Goal: Transaction & Acquisition: Obtain resource

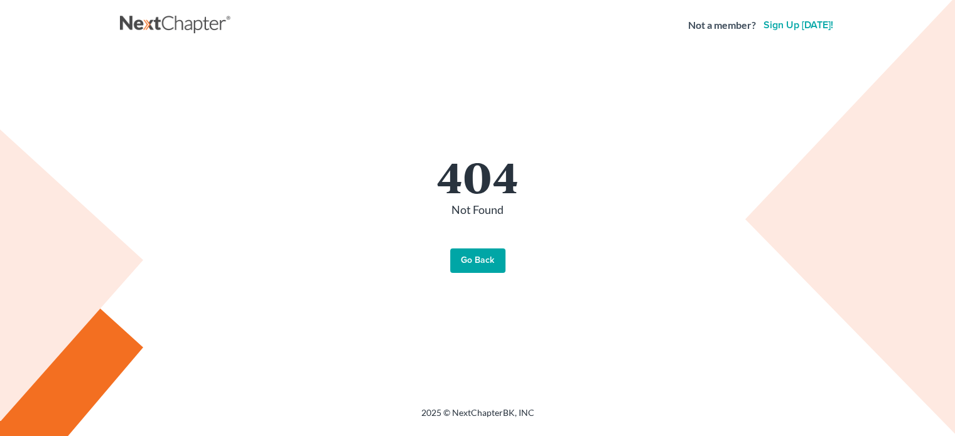
click at [473, 261] on link "Go Back" at bounding box center [477, 261] width 55 height 25
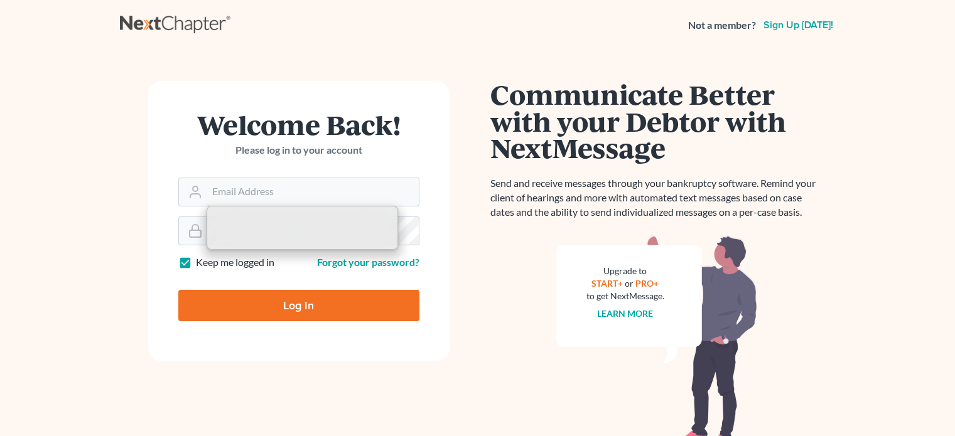
type input "jwstamper@aol.com"
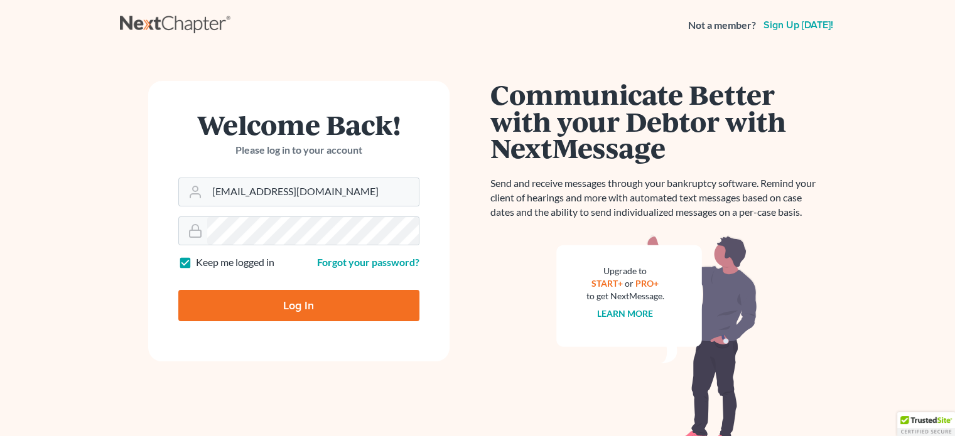
click at [266, 297] on input "Log In" at bounding box center [298, 305] width 241 height 31
type input "Thinking..."
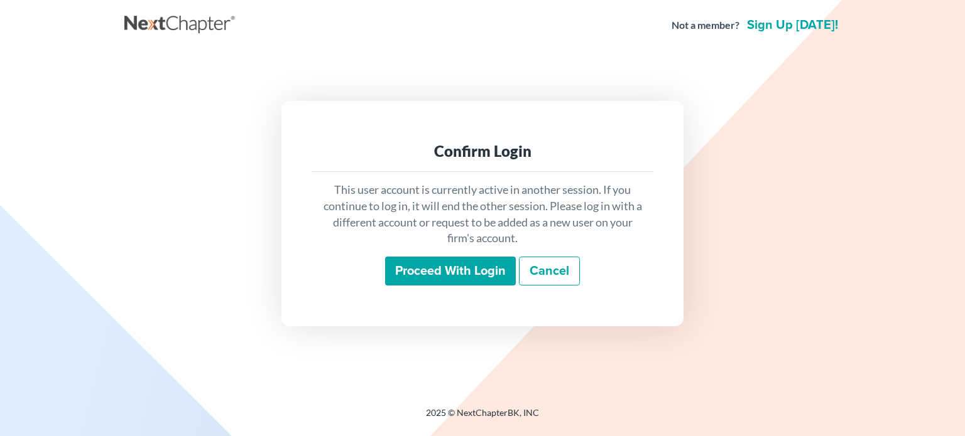
click at [479, 271] on input "Proceed with login" at bounding box center [450, 271] width 131 height 29
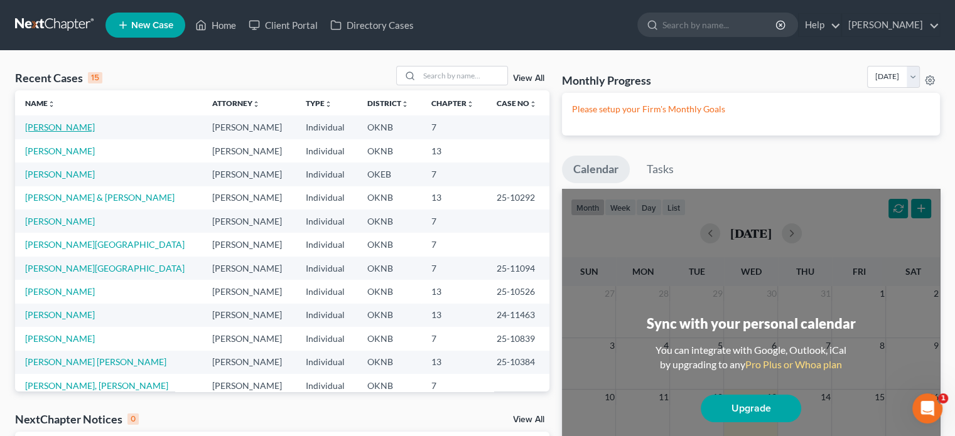
click at [75, 128] on link "[PERSON_NAME]" at bounding box center [60, 127] width 70 height 11
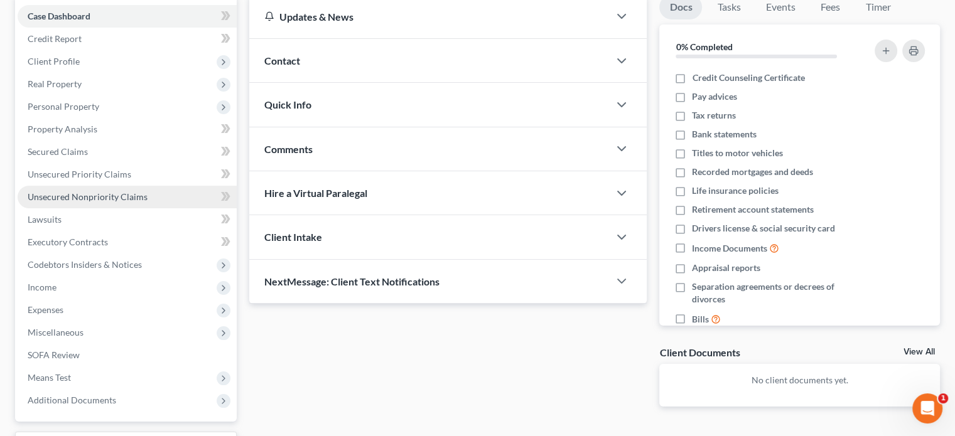
scroll to position [188, 0]
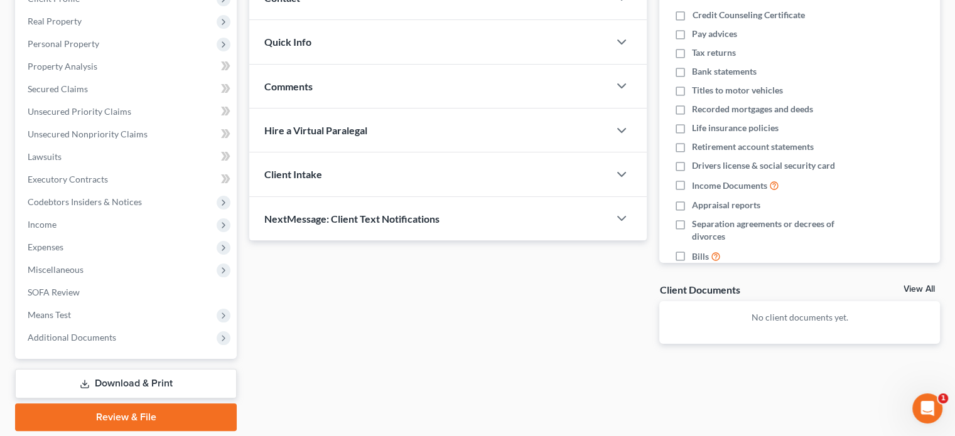
click at [176, 381] on link "Download & Print" at bounding box center [126, 384] width 222 height 30
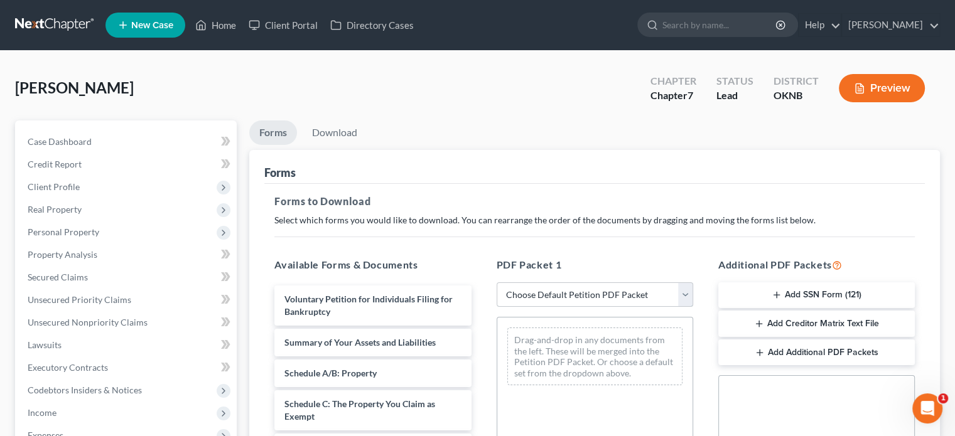
click at [685, 296] on select "Choose Default Petition PDF Packet Complete Bankruptcy Petition (all forms and …" at bounding box center [595, 295] width 197 height 25
select select "0"
click at [497, 283] on select "Choose Default Petition PDF Packet Complete Bankruptcy Petition (all forms and …" at bounding box center [595, 295] width 197 height 25
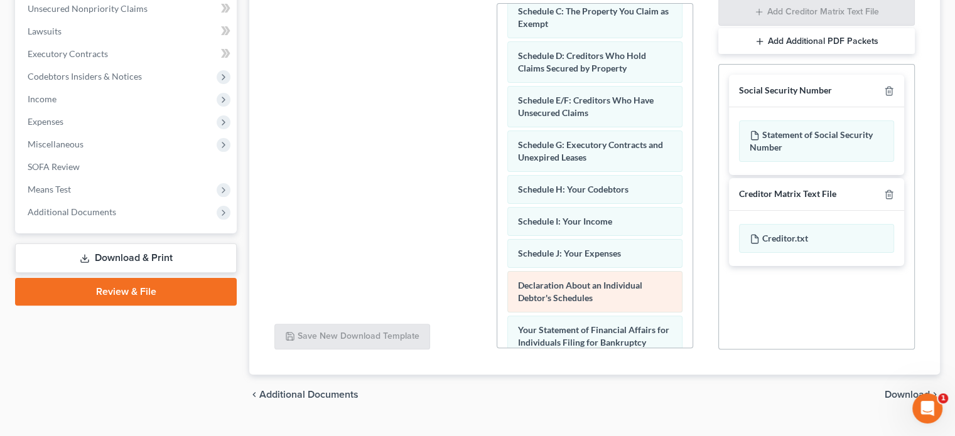
scroll to position [314, 0]
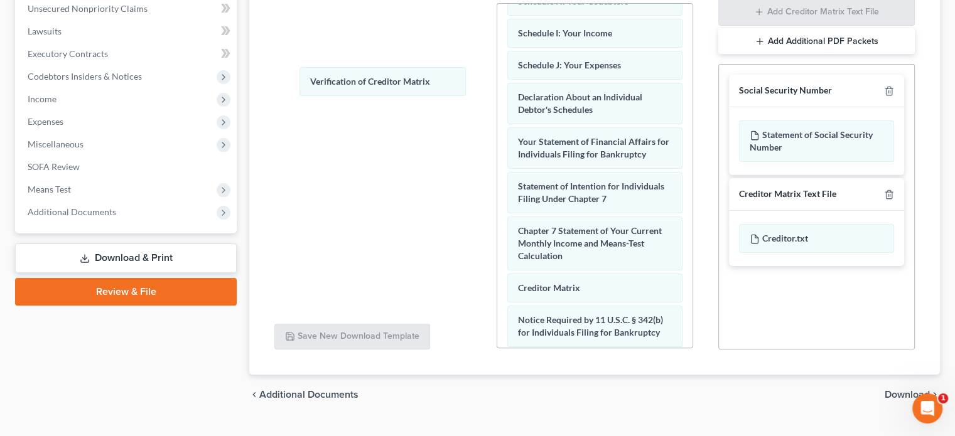
drag, startPoint x: 550, startPoint y: 325, endPoint x: 339, endPoint y: 77, distance: 325.6
click at [497, 77] on div "Verification of Creditor Matrix Voluntary Petition for Individuals Filing for B…" at bounding box center [594, 70] width 195 height 761
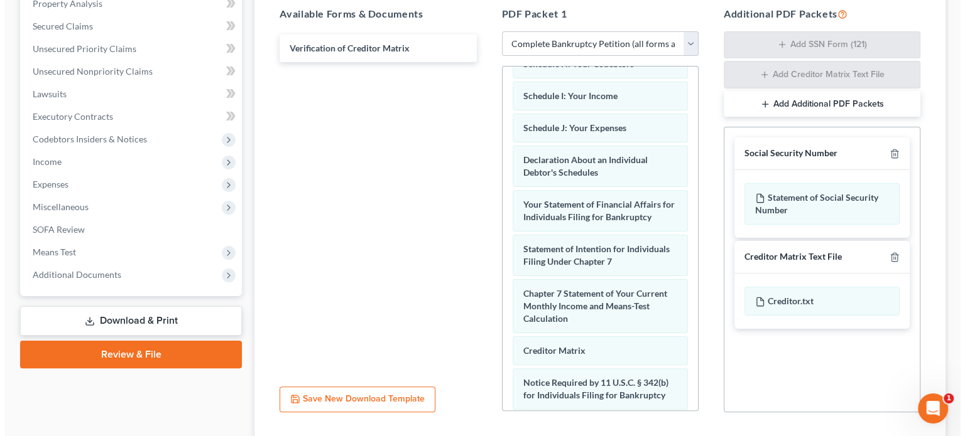
scroll to position [63, 0]
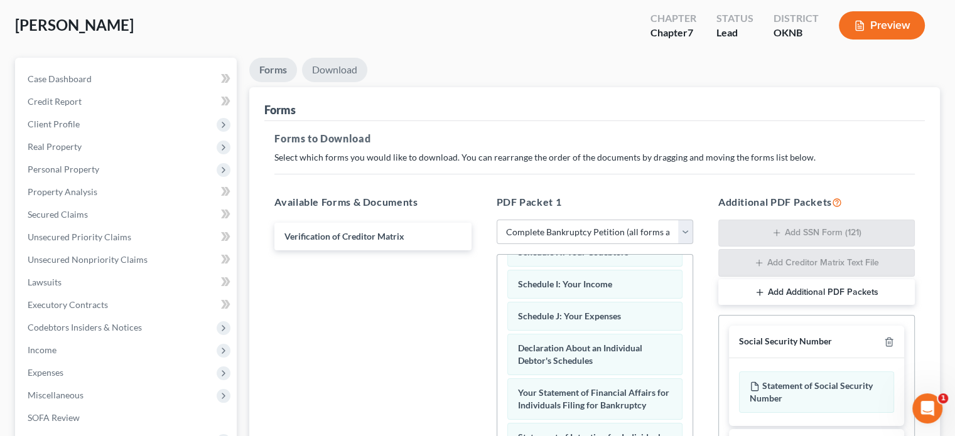
click at [346, 72] on link "Download" at bounding box center [334, 70] width 65 height 24
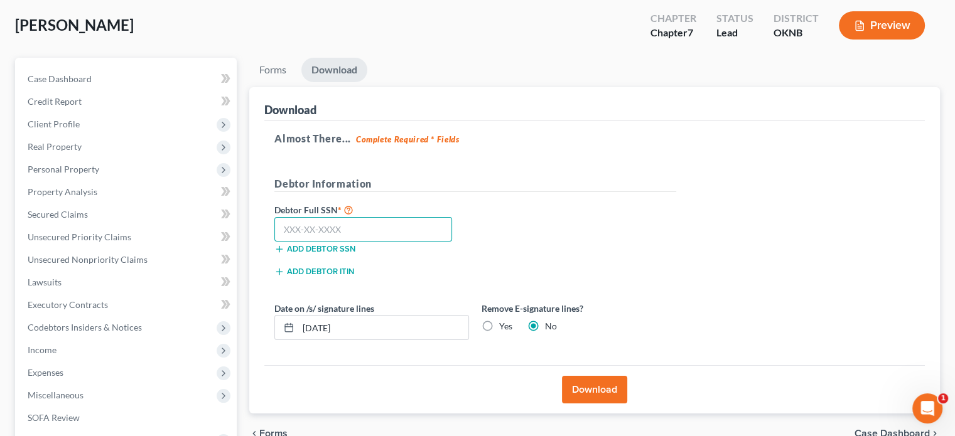
click at [285, 233] on input "text" at bounding box center [363, 229] width 178 height 25
type input "448-92-0183"
click at [599, 389] on button "Download" at bounding box center [594, 390] width 65 height 28
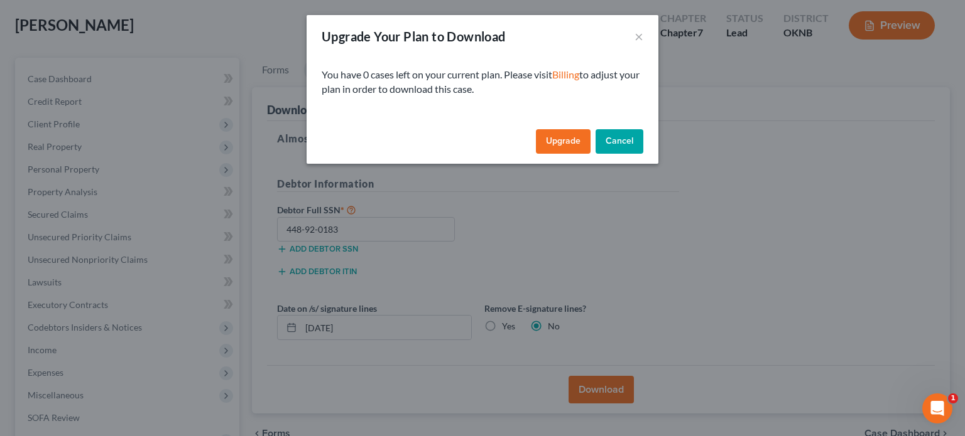
click at [564, 144] on link "Upgrade" at bounding box center [563, 141] width 55 height 25
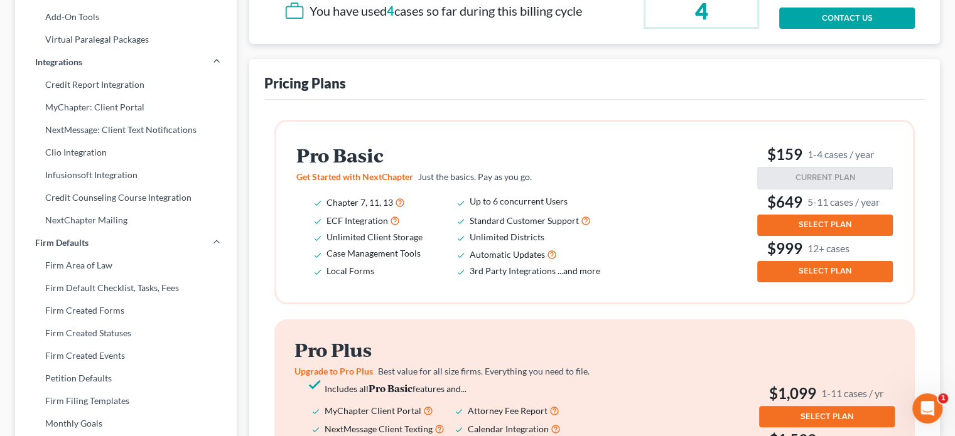
scroll to position [126, 0]
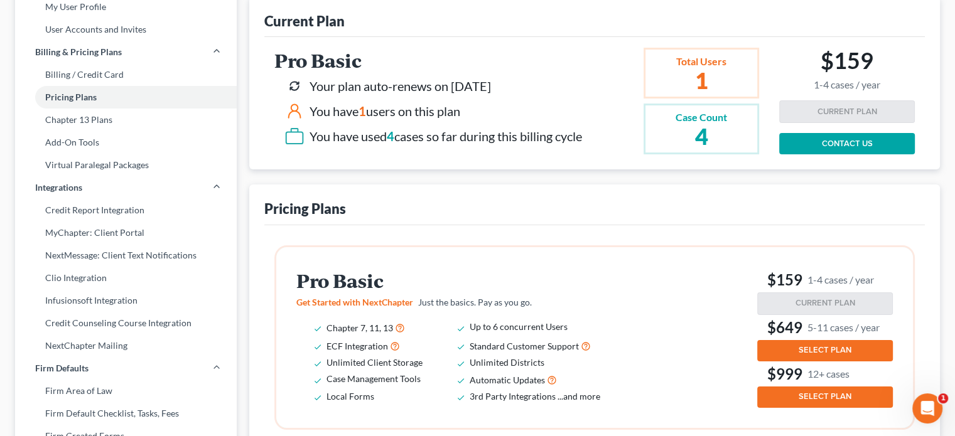
click at [809, 142] on link "CONTACT US" at bounding box center [847, 143] width 136 height 21
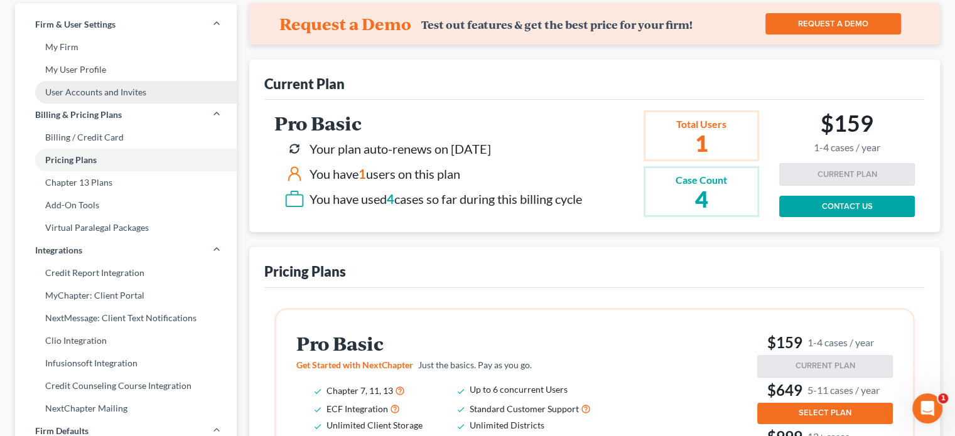
scroll to position [0, 0]
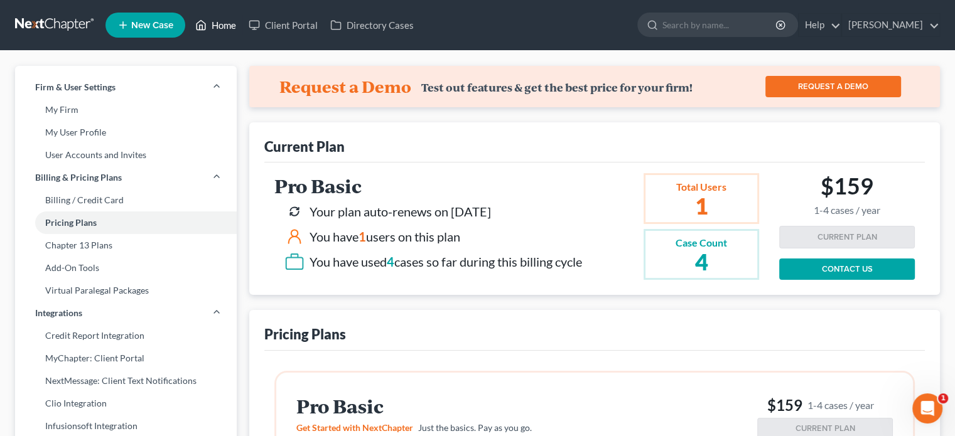
click at [221, 24] on link "Home" at bounding box center [215, 25] width 53 height 23
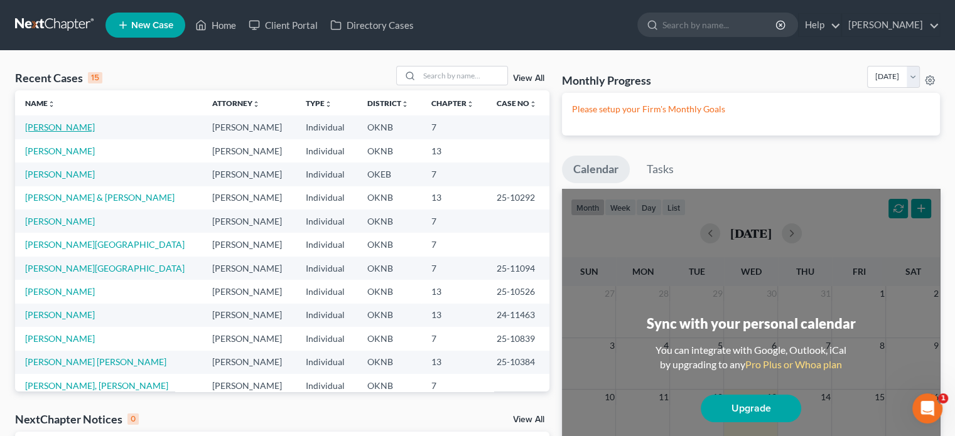
click at [73, 126] on link "Caine, Randolph" at bounding box center [60, 127] width 70 height 11
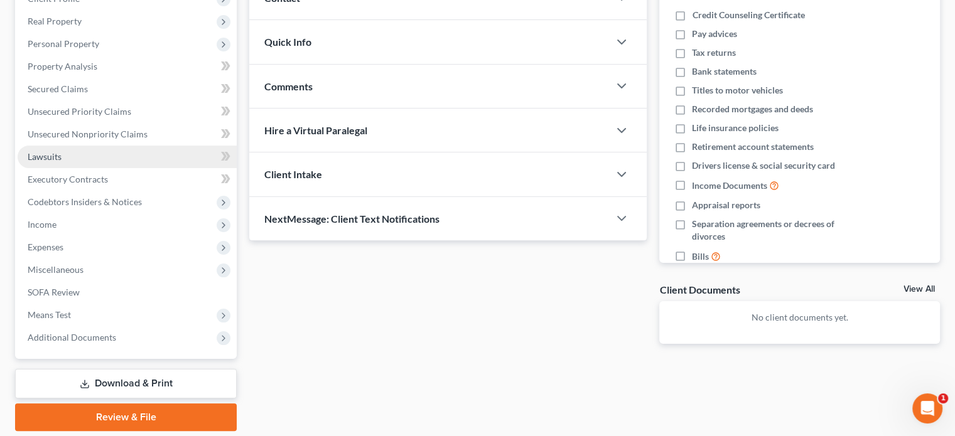
scroll to position [230, 0]
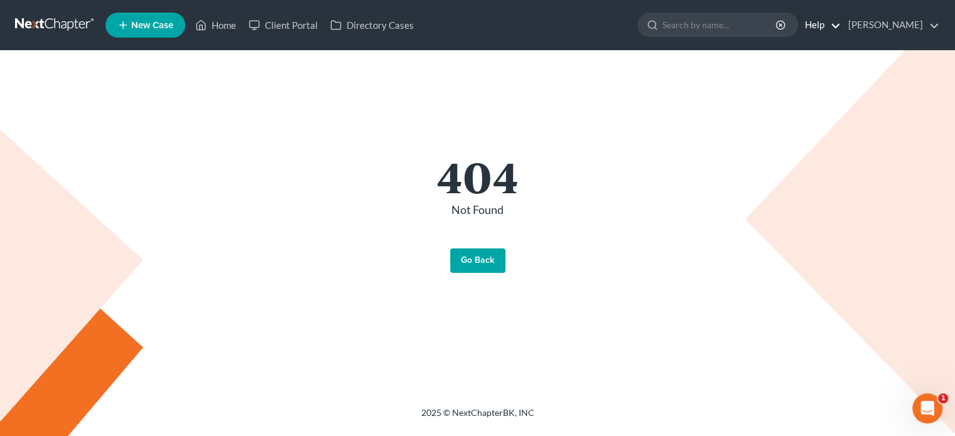
click at [827, 25] on link "Help" at bounding box center [820, 25] width 42 height 23
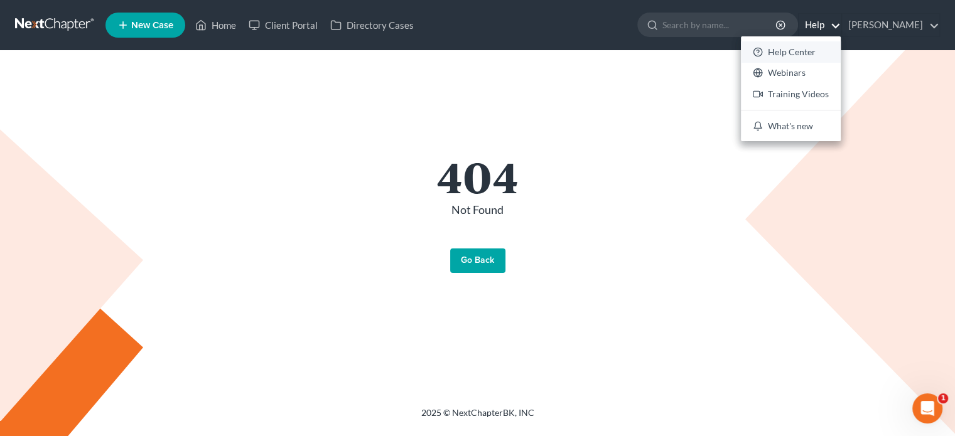
click at [801, 50] on link "Help Center" at bounding box center [791, 51] width 100 height 21
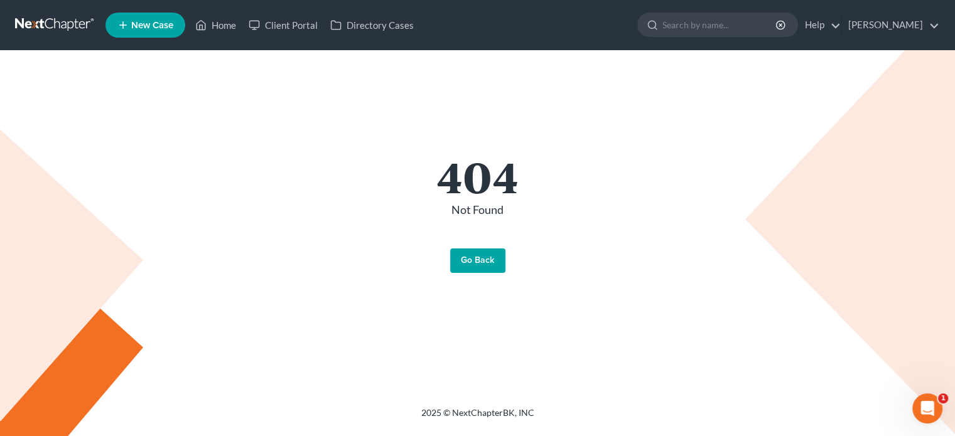
click at [470, 265] on link "Go Back" at bounding box center [477, 261] width 55 height 25
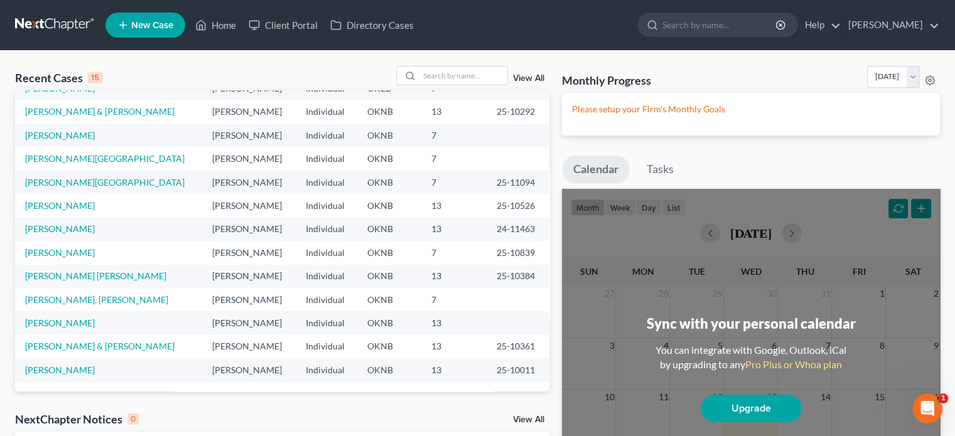
scroll to position [188, 0]
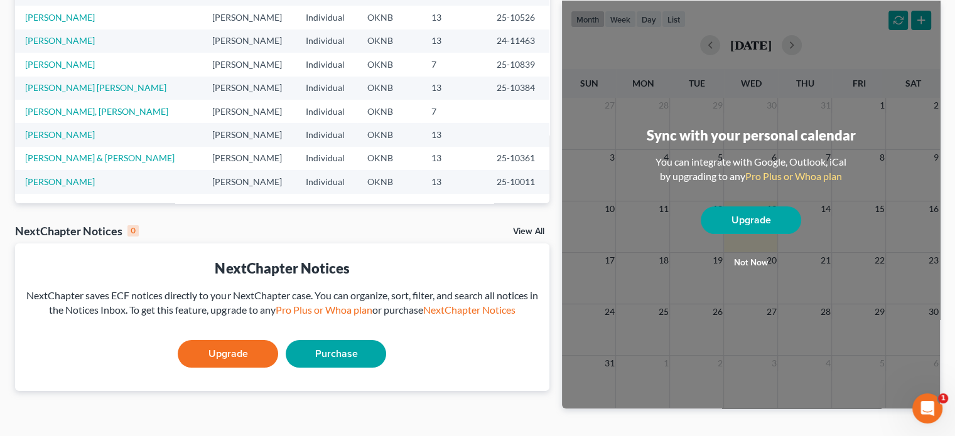
click at [313, 347] on link "Purchase" at bounding box center [336, 354] width 100 height 28
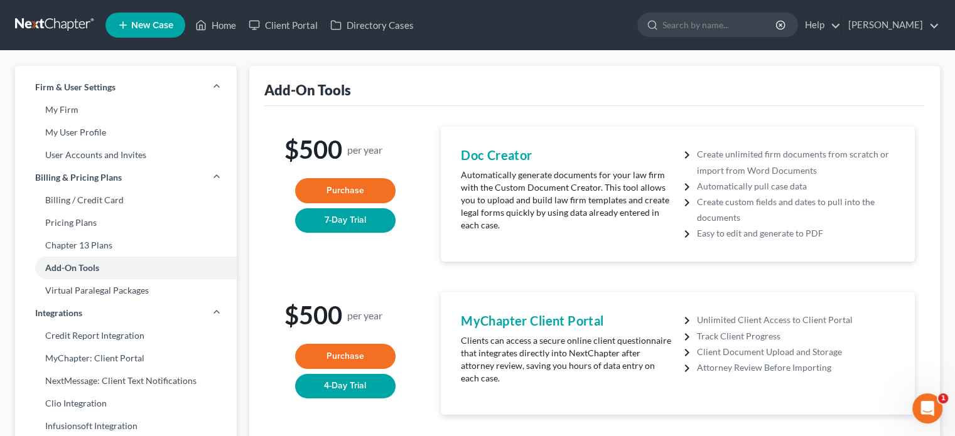
scroll to position [251, 0]
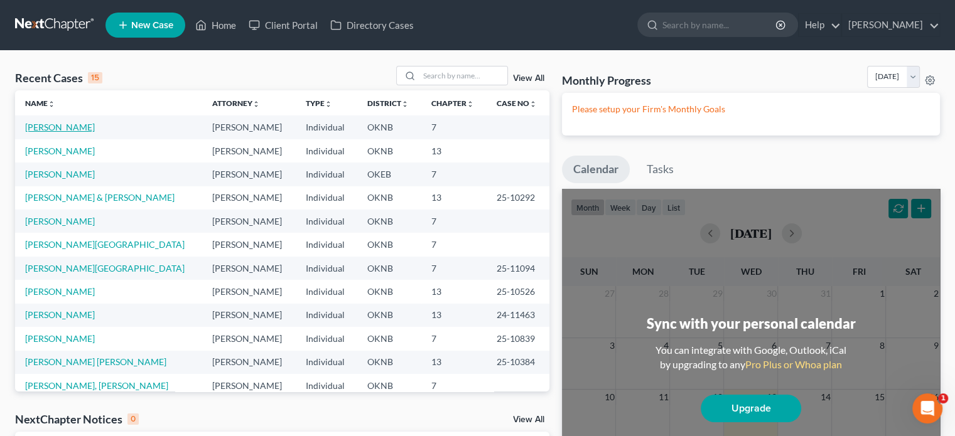
click at [78, 127] on link "Caine, Randolph" at bounding box center [60, 127] width 70 height 11
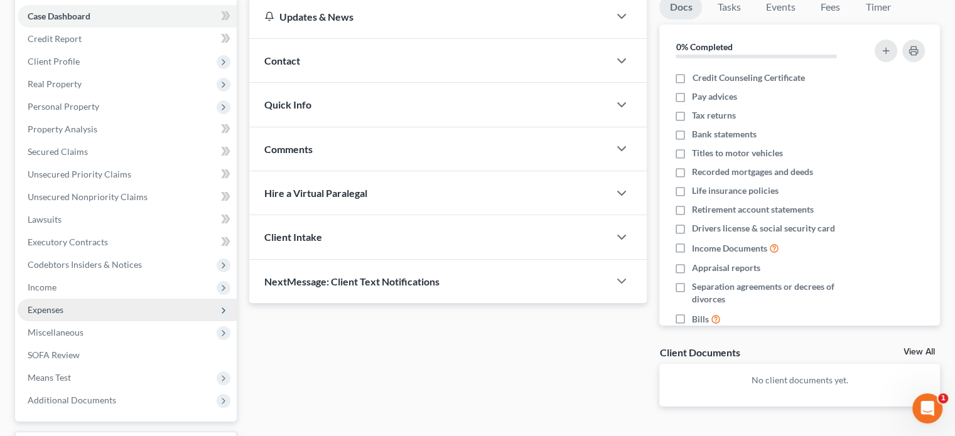
scroll to position [188, 0]
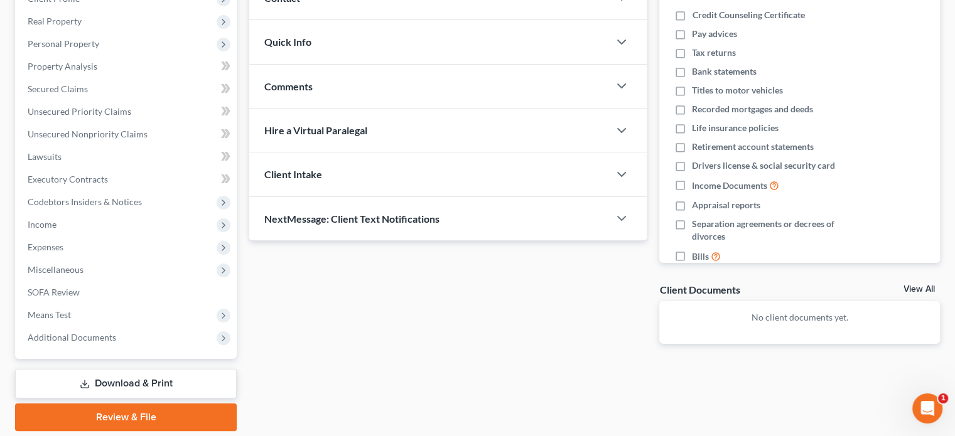
click at [197, 386] on link "Download & Print" at bounding box center [126, 384] width 222 height 30
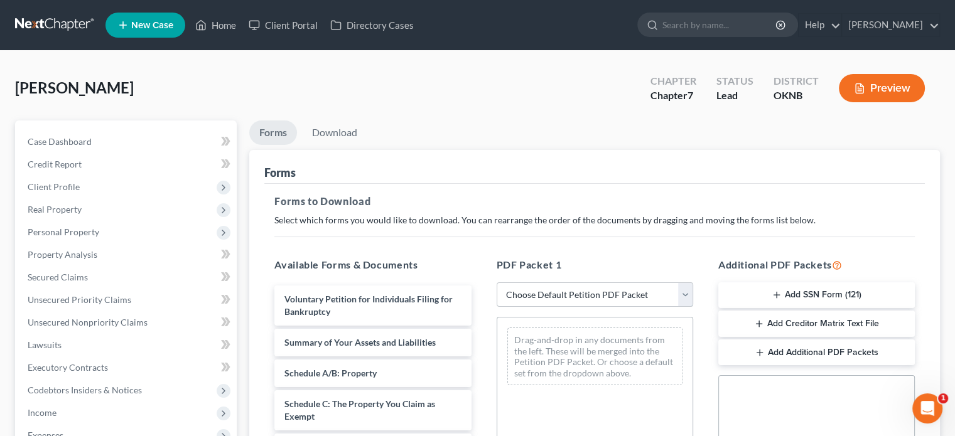
click at [683, 298] on select "Choose Default Petition PDF Packet Complete Bankruptcy Petition (all forms and …" at bounding box center [595, 295] width 197 height 25
select select "0"
click at [497, 283] on select "Choose Default Petition PDF Packet Complete Bankruptcy Petition (all forms and …" at bounding box center [595, 295] width 197 height 25
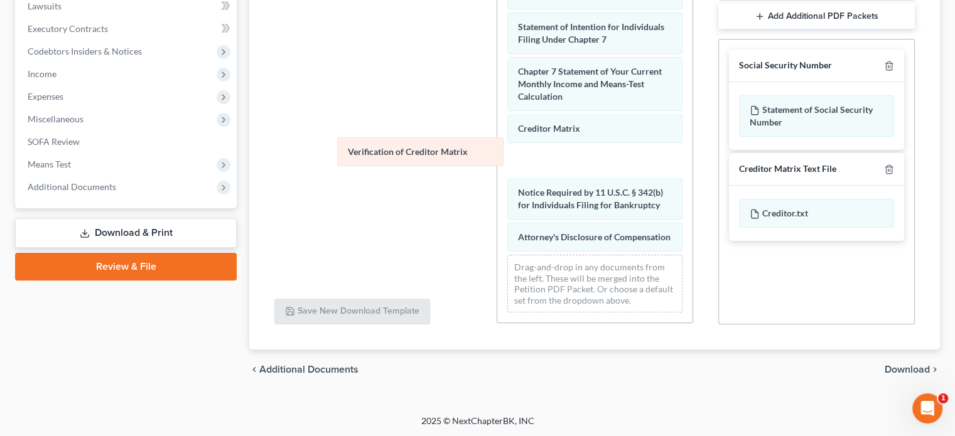
scroll to position [436, 0]
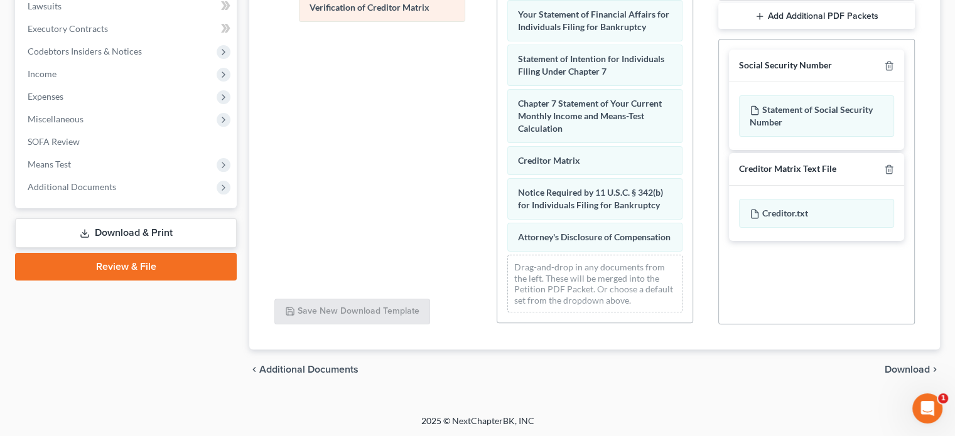
drag, startPoint x: 552, startPoint y: 148, endPoint x: 344, endPoint y: 7, distance: 251.4
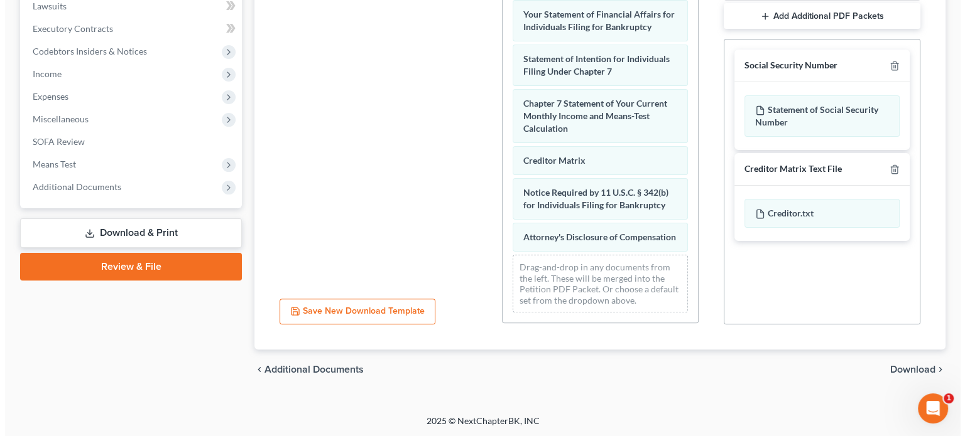
scroll to position [25, 0]
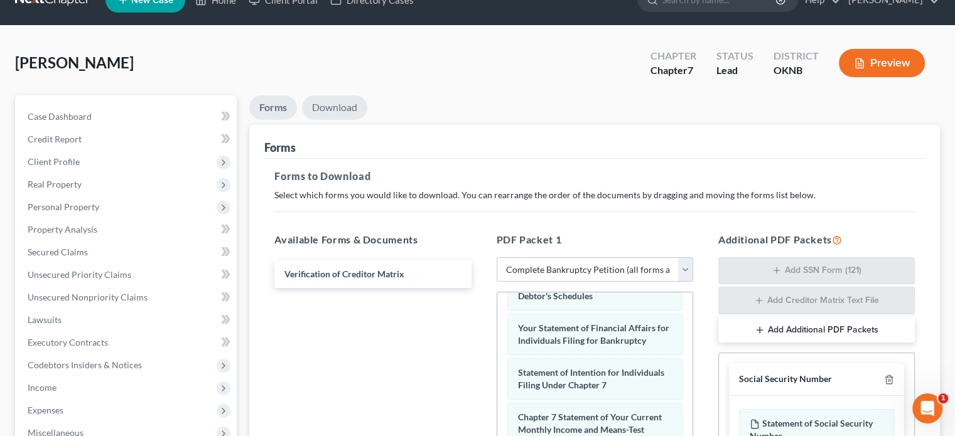
click at [351, 107] on link "Download" at bounding box center [334, 107] width 65 height 24
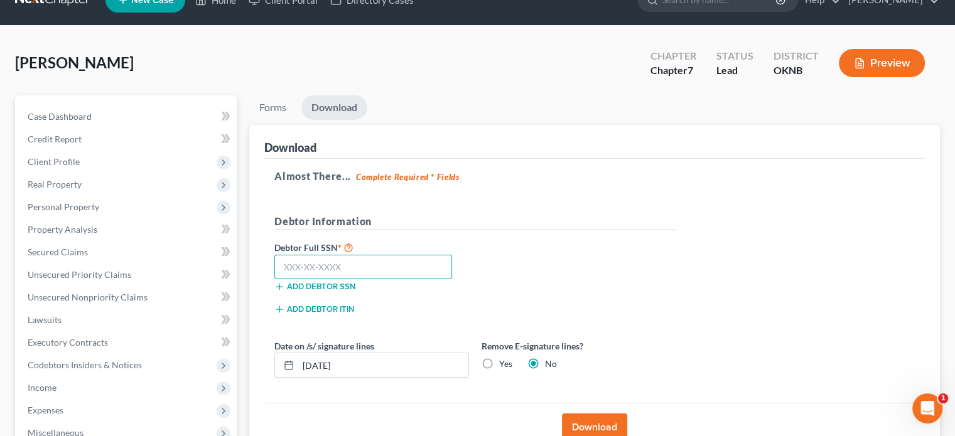
click at [286, 269] on input "text" at bounding box center [363, 267] width 178 height 25
type input "448-92-0183"
click at [595, 425] on button "Download" at bounding box center [594, 428] width 65 height 28
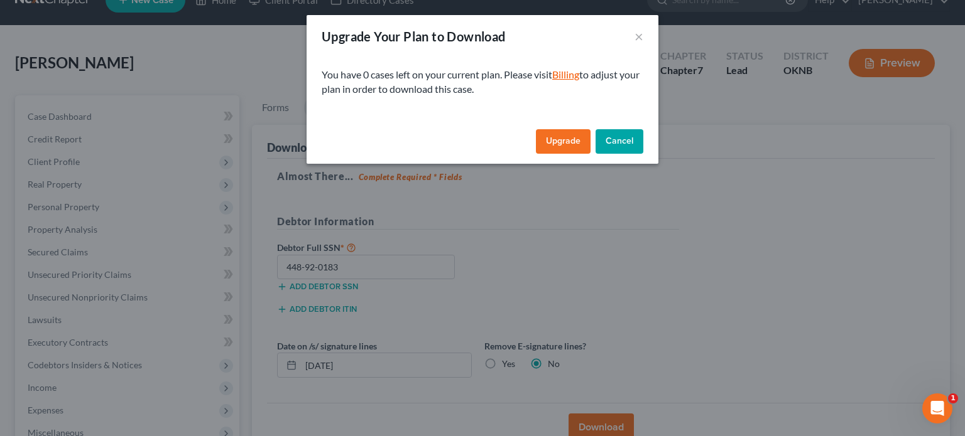
click at [563, 75] on link "Billing" at bounding box center [565, 74] width 27 height 12
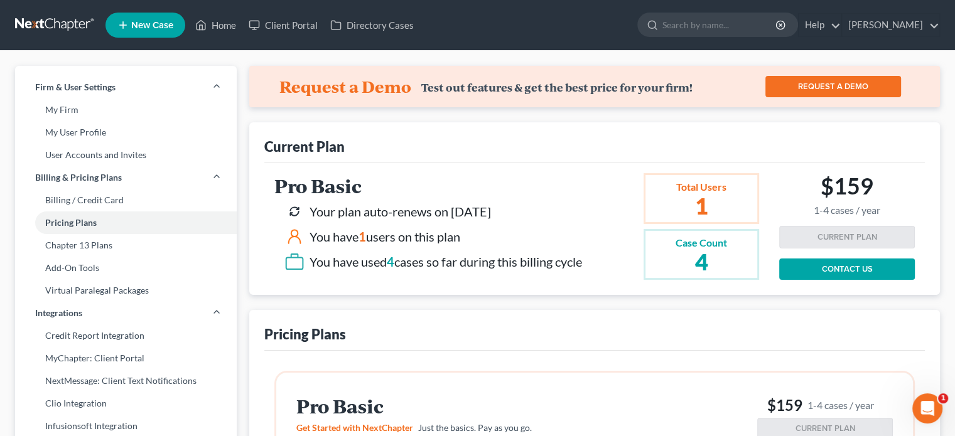
click at [394, 261] on span "4" at bounding box center [391, 261] width 8 height 15
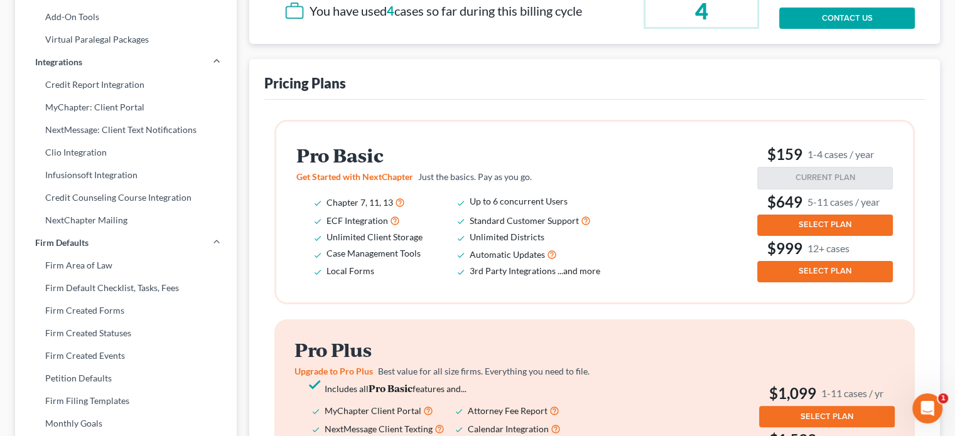
scroll to position [188, 0]
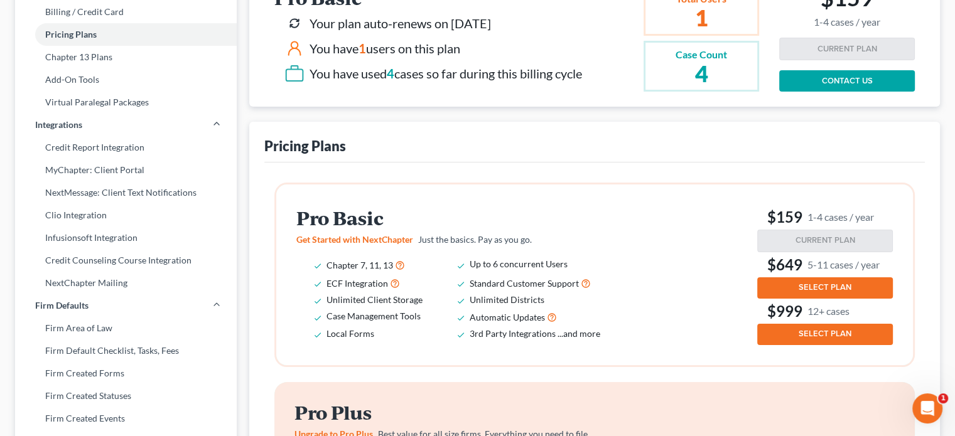
click at [788, 81] on link "CONTACT US" at bounding box center [847, 80] width 136 height 21
click at [357, 146] on div "Pricing Plans" at bounding box center [594, 142] width 661 height 40
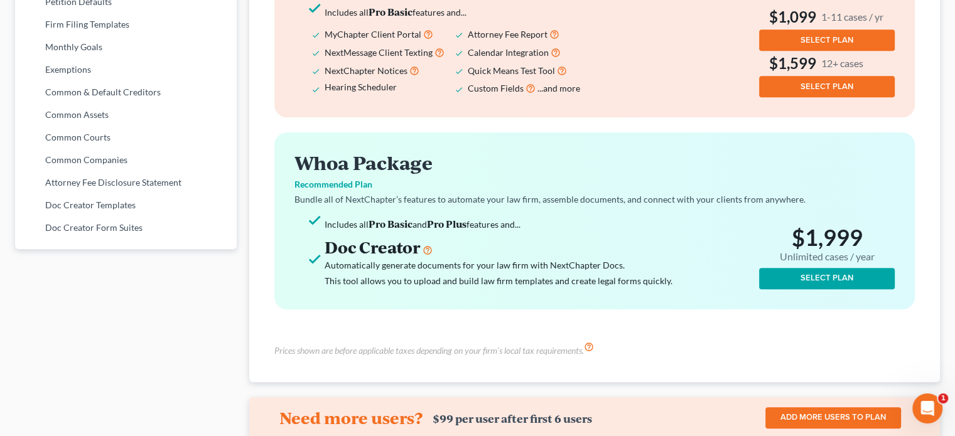
scroll to position [765, 0]
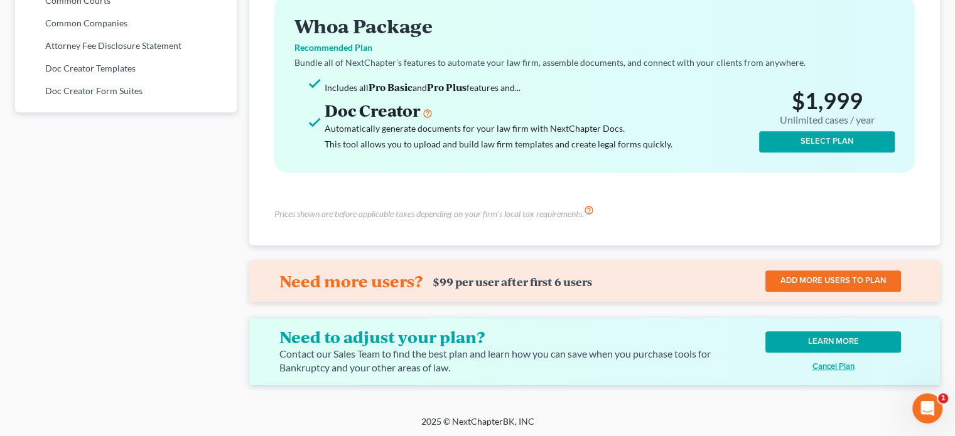
click at [789, 336] on link "LEARN MORE" at bounding box center [834, 342] width 136 height 21
